Goal: Task Accomplishment & Management: Complete application form

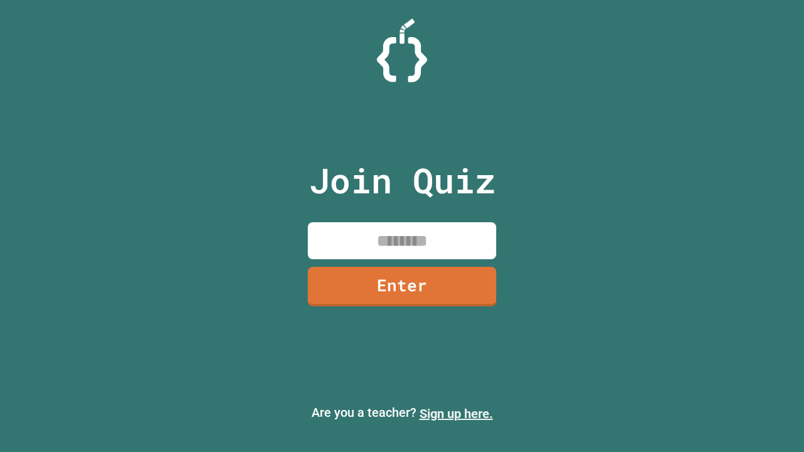
click at [456, 414] on link "Sign up here." at bounding box center [457, 413] width 74 height 15
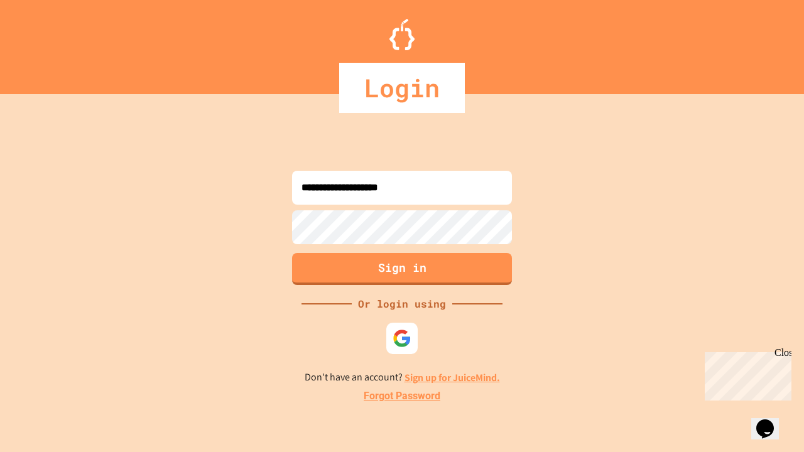
type input "**********"
